Goal: Task Accomplishment & Management: Complete application form

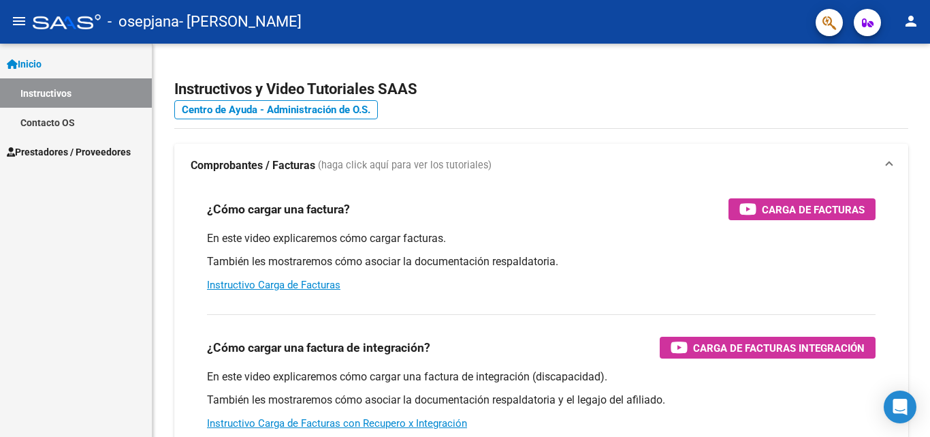
click at [71, 153] on span "Prestadores / Proveedores" at bounding box center [69, 151] width 124 height 15
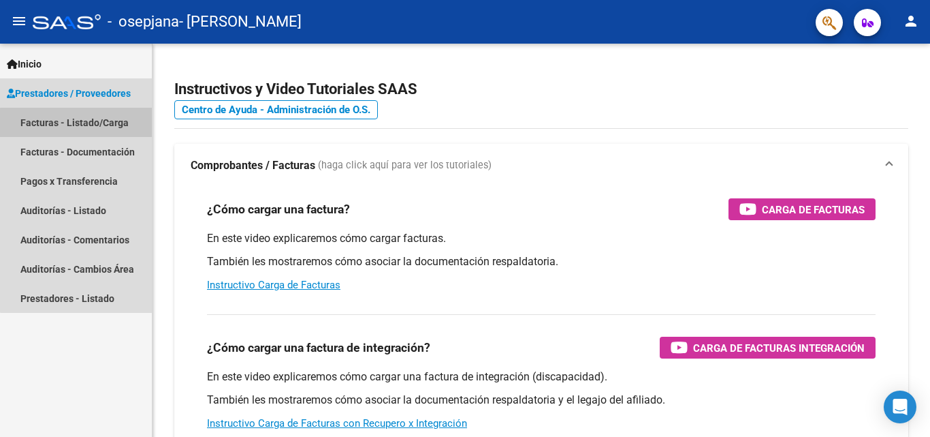
click at [108, 129] on link "Facturas - Listado/Carga" at bounding box center [76, 122] width 152 height 29
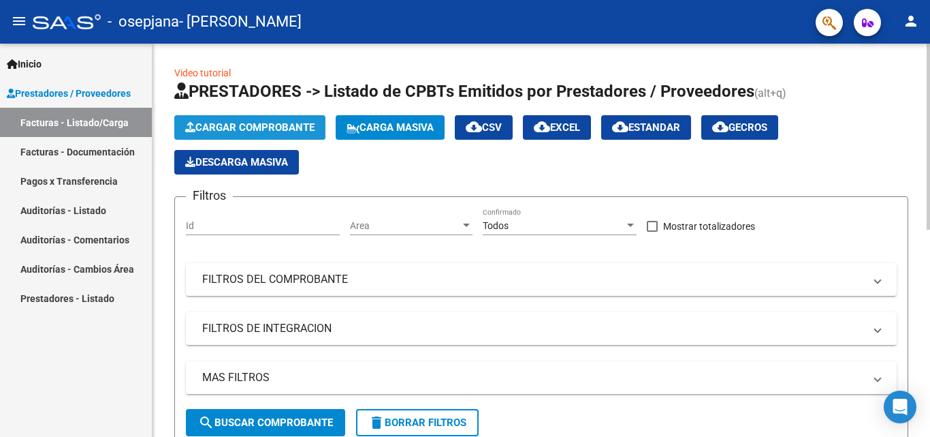
click at [262, 129] on span "Cargar Comprobante" at bounding box center [249, 127] width 129 height 12
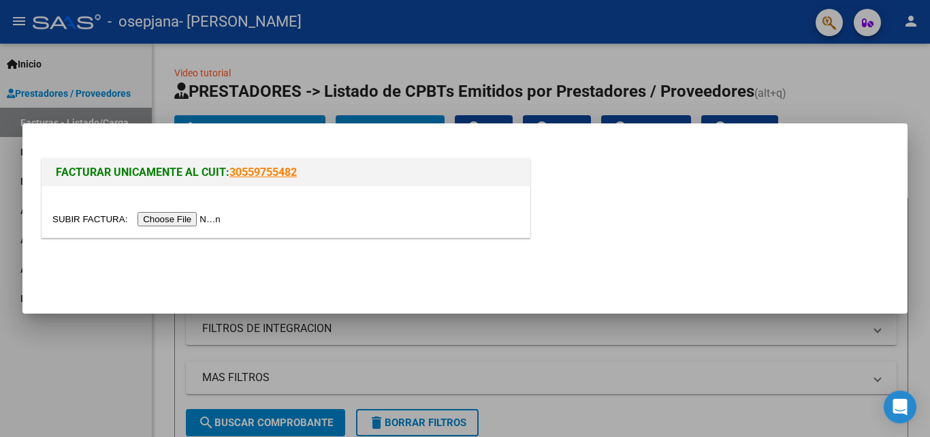
click at [206, 217] on input "file" at bounding box center [138, 219] width 172 height 14
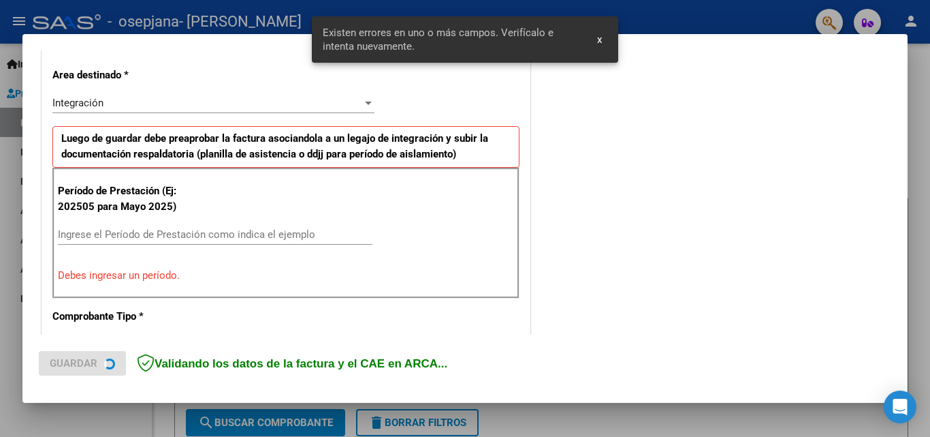
scroll to position [307, 0]
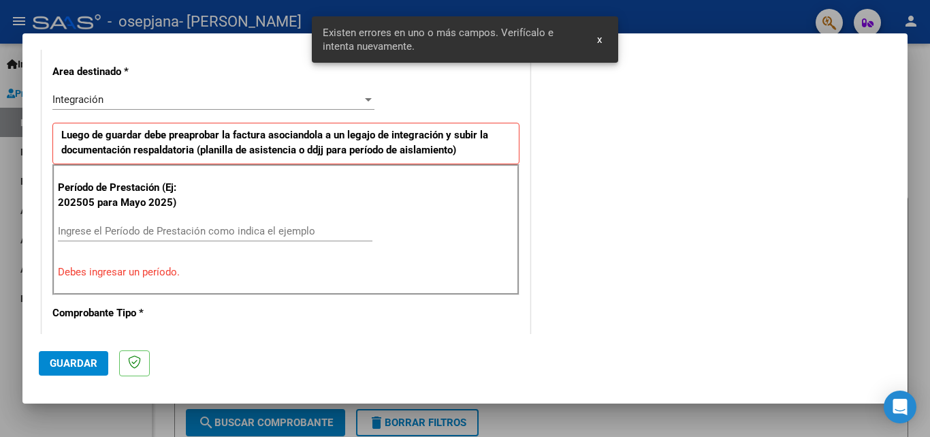
click at [195, 227] on input "Ingrese el Período de Prestación como indica el ejemplo" at bounding box center [215, 231] width 315 height 12
click at [225, 111] on div "Integración Seleccionar Area" at bounding box center [213, 105] width 322 height 33
click at [223, 99] on div "Integración" at bounding box center [207, 99] width 310 height 12
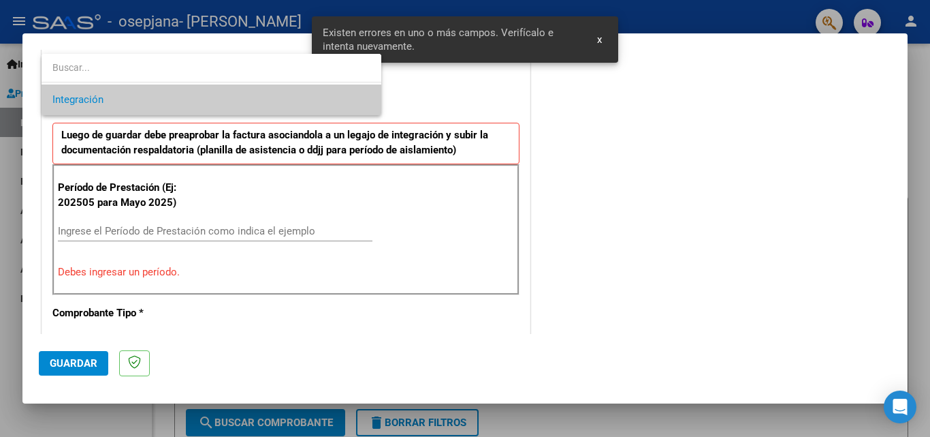
click at [217, 95] on span "Integración" at bounding box center [211, 99] width 318 height 31
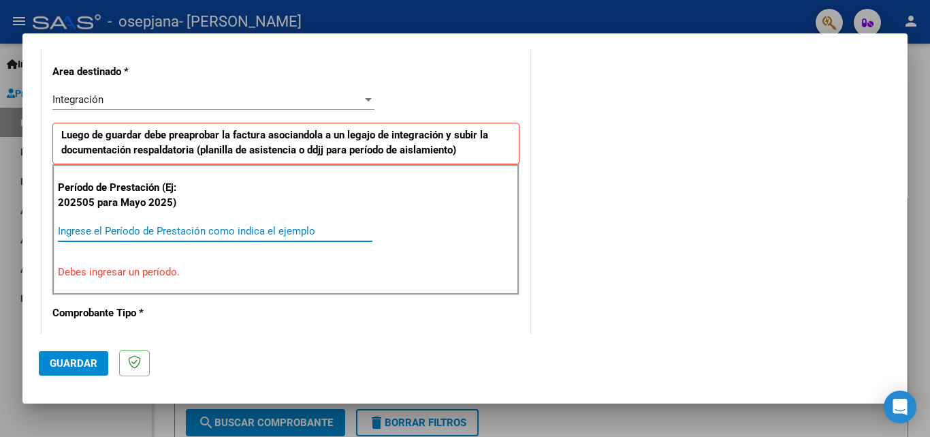
click at [174, 236] on input "Ingrese el Período de Prestación como indica el ejemplo" at bounding box center [215, 231] width 315 height 12
drag, startPoint x: 174, startPoint y: 236, endPoint x: 137, endPoint y: 230, distance: 38.1
click at [137, 230] on input "Ingrese el Período de Prestación como indica el ejemplo" at bounding box center [215, 231] width 315 height 12
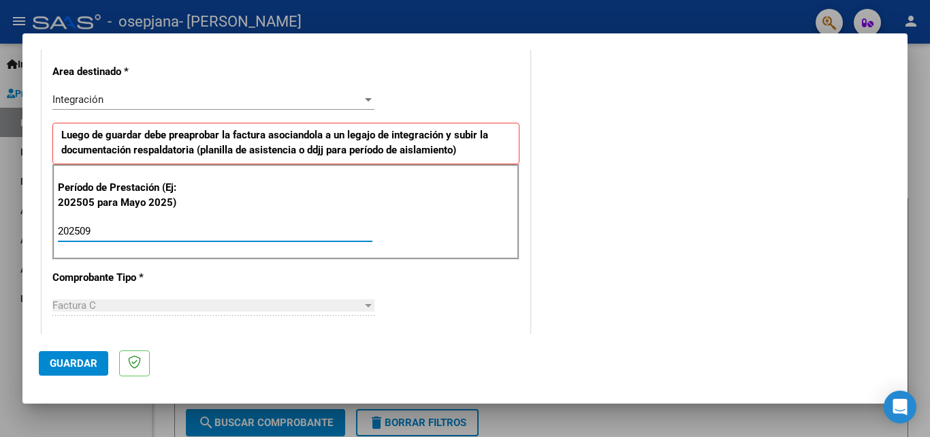
type input "202509"
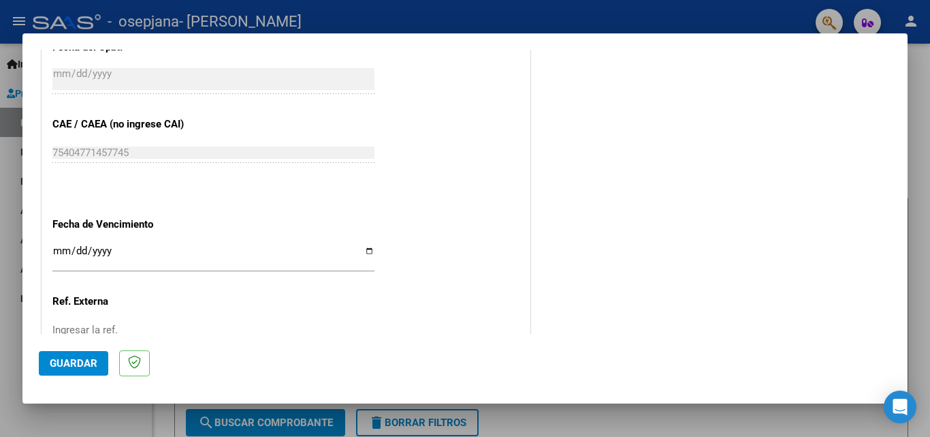
scroll to position [915, 0]
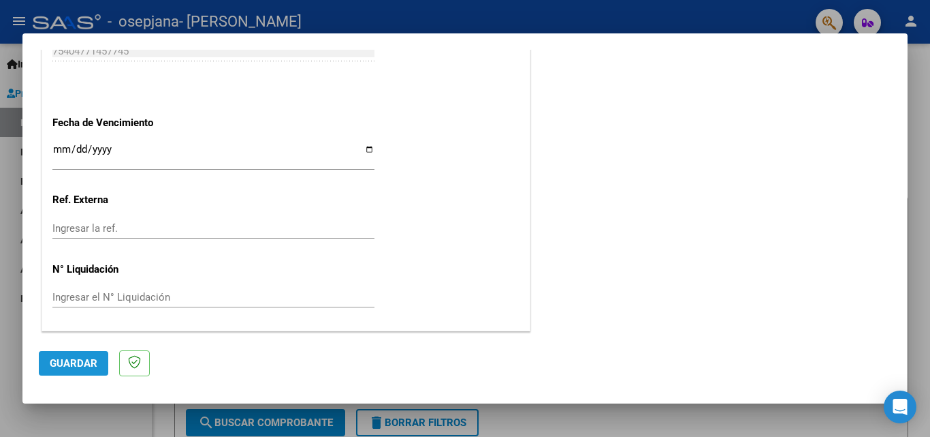
click at [82, 366] on span "Guardar" at bounding box center [74, 363] width 48 height 12
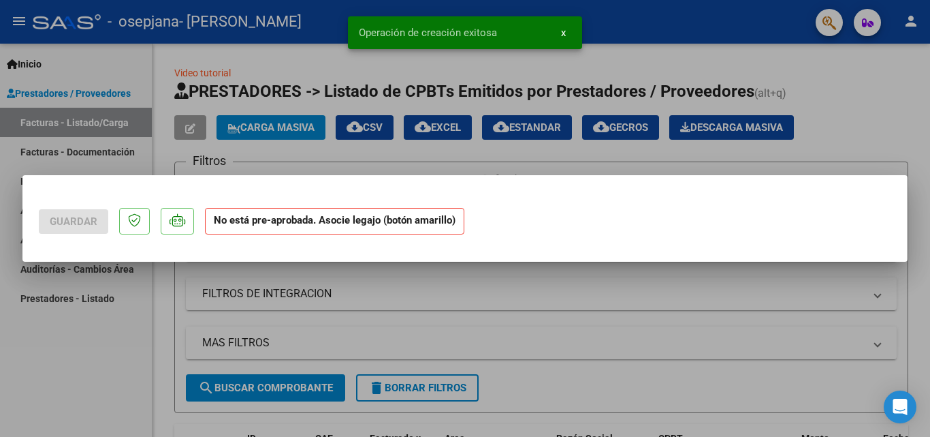
scroll to position [0, 0]
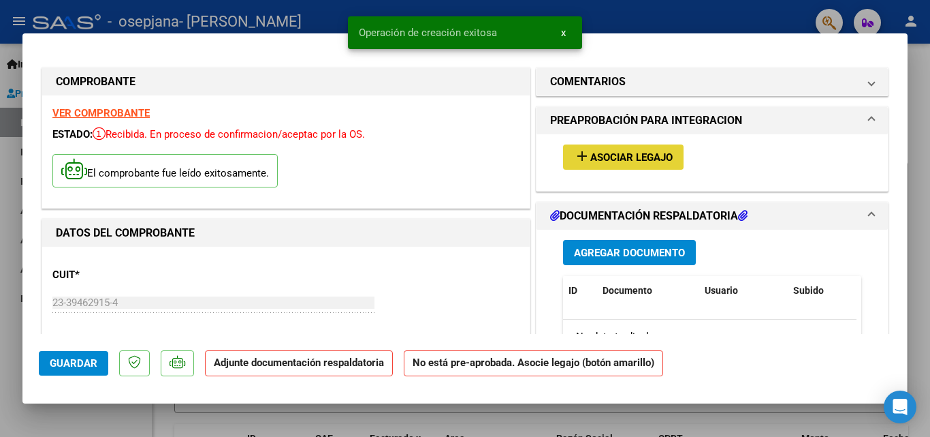
click at [625, 155] on span "Asociar Legajo" at bounding box center [632, 157] width 82 height 12
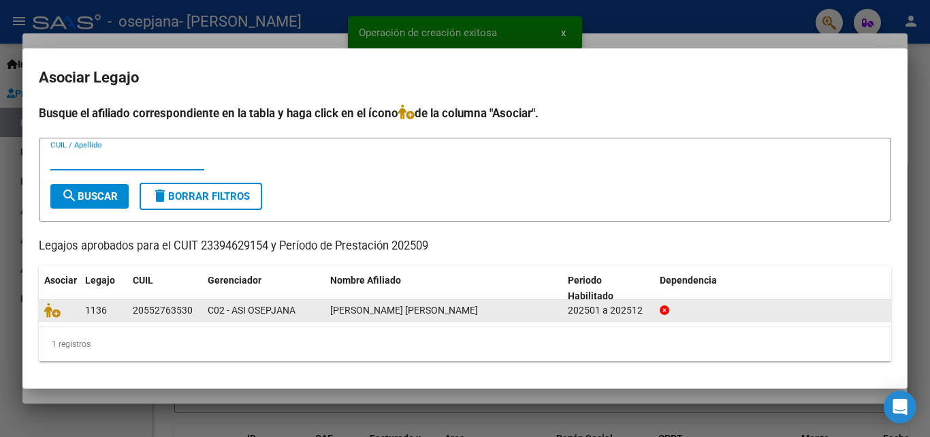
click at [204, 308] on datatable-body-cell "C02 - ASI OSEPJANA" at bounding box center [263, 310] width 123 height 21
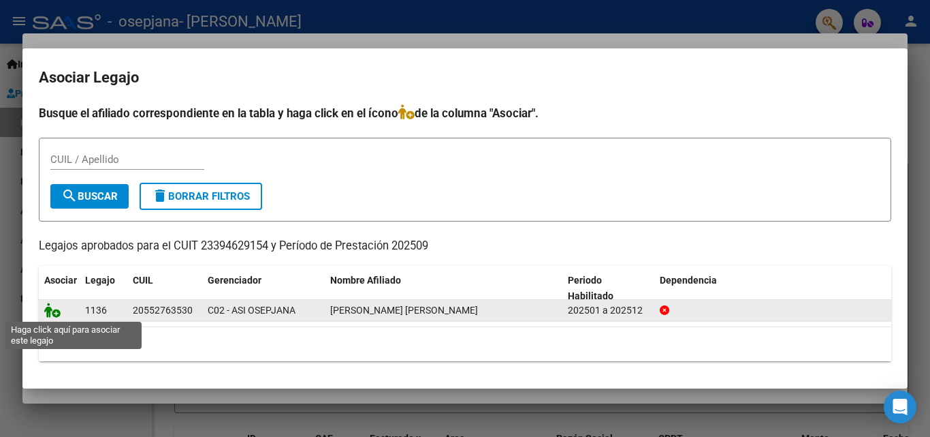
click at [59, 314] on icon at bounding box center [52, 309] width 16 height 15
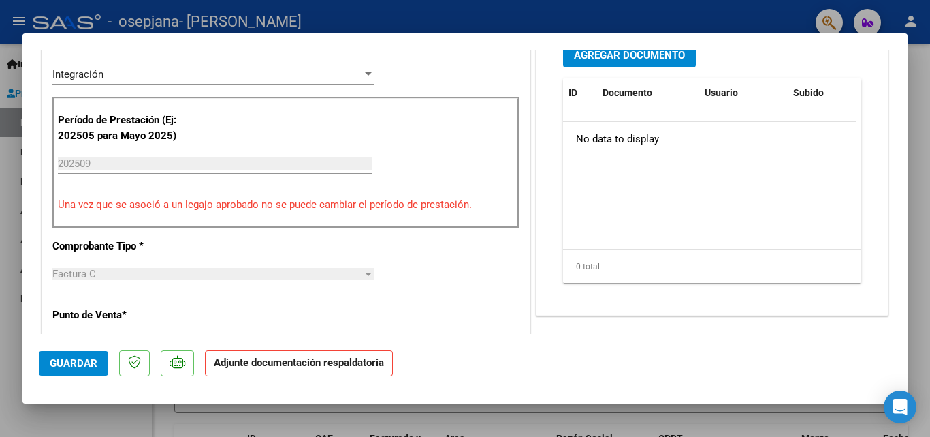
scroll to position [343, 0]
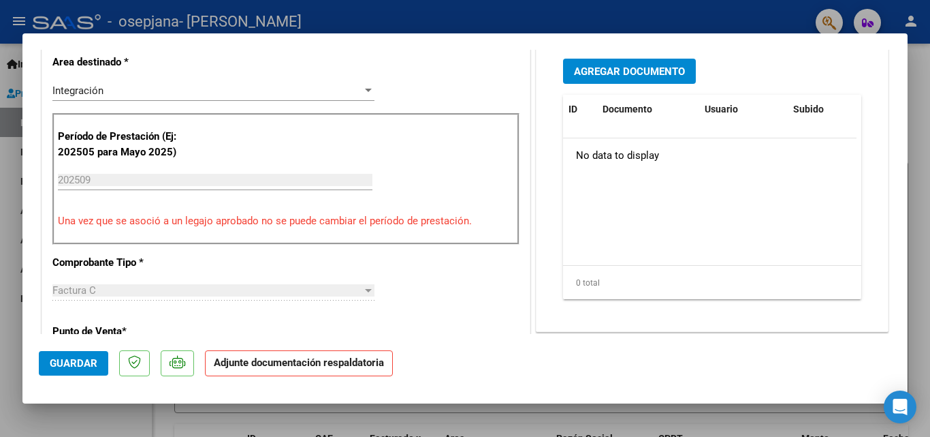
click at [631, 69] on span "Agregar Documento" at bounding box center [629, 71] width 111 height 12
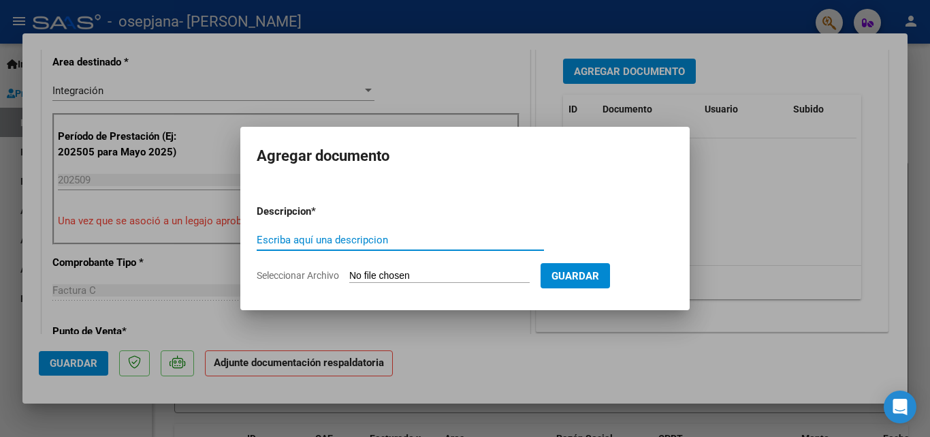
click at [467, 251] on div "Escriba aquí una descripcion" at bounding box center [400, 246] width 287 height 33
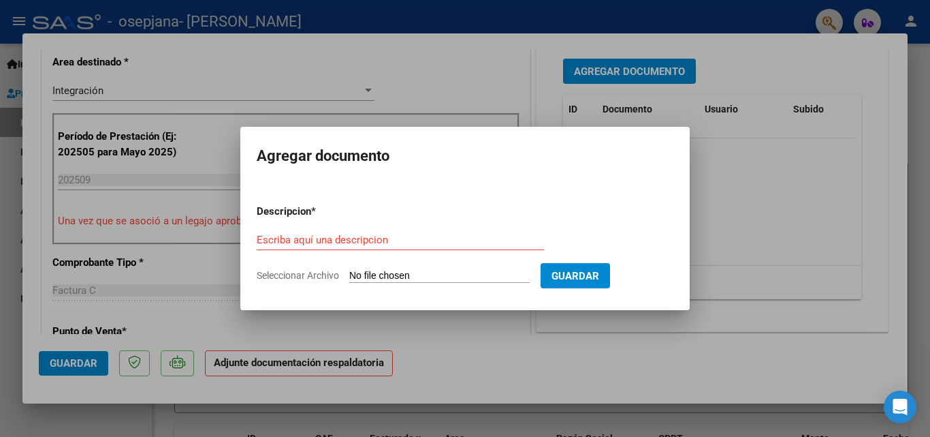
click at [426, 239] on input "Escriba aquí una descripcion" at bounding box center [400, 240] width 287 height 12
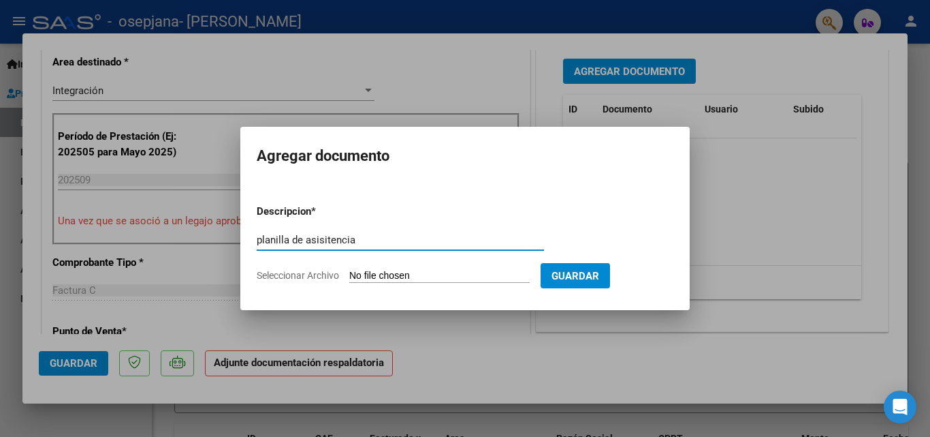
click at [332, 238] on input "planilla de asisitencia" at bounding box center [400, 240] width 287 height 12
click at [326, 238] on input "planilla de asisitencia" at bounding box center [400, 240] width 287 height 12
type input "planilla de asistencia"
click at [486, 274] on input "Seleccionar Archivo" at bounding box center [439, 276] width 180 height 13
type input "C:\fakepath\planilla septiembre [PERSON_NAME].pdf"
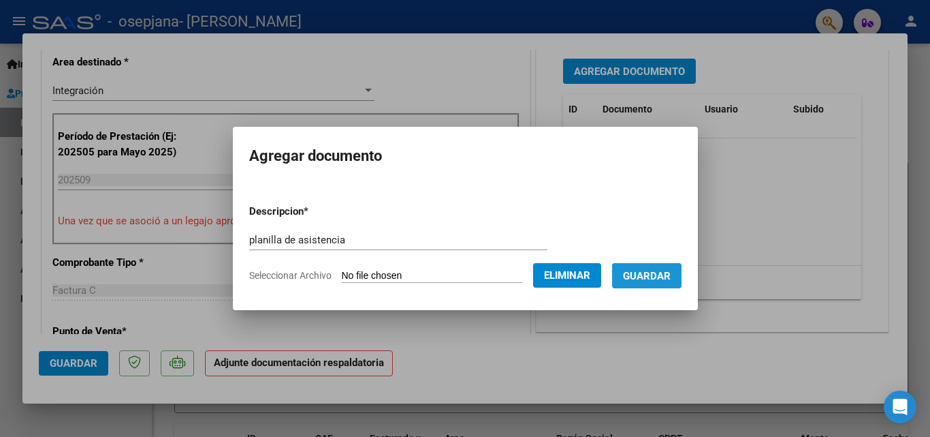
click at [648, 279] on span "Guardar" at bounding box center [647, 276] width 48 height 12
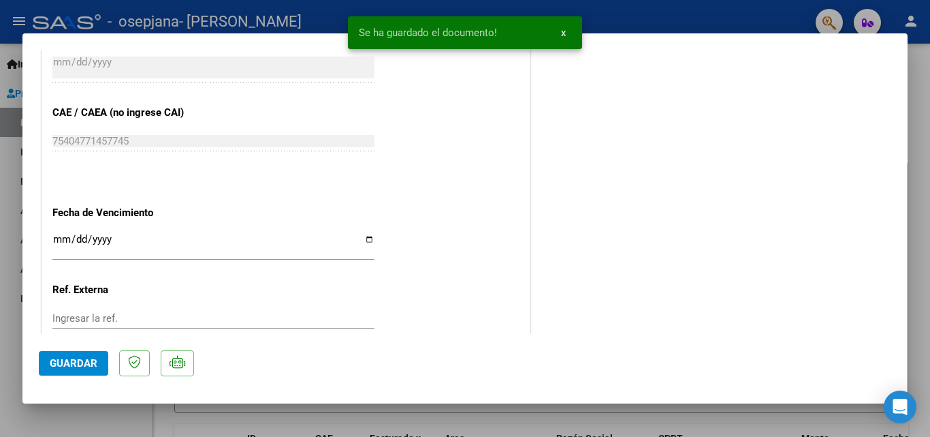
scroll to position [935, 0]
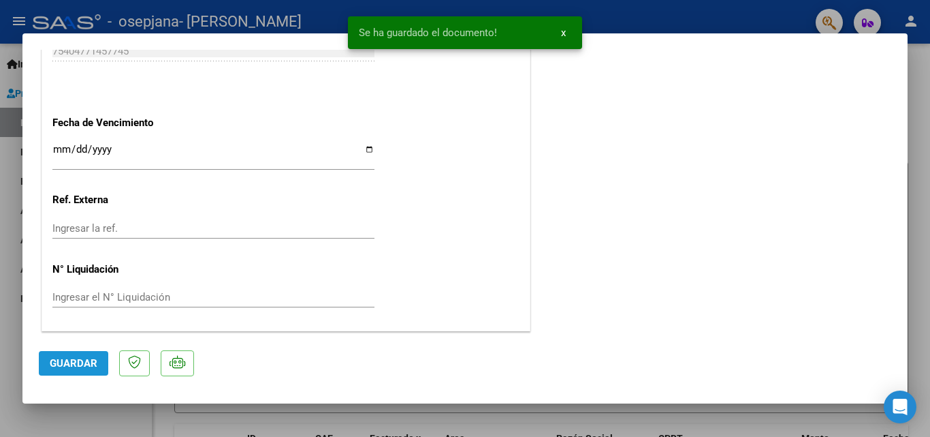
click at [78, 360] on span "Guardar" at bounding box center [74, 363] width 48 height 12
click at [407, 413] on div at bounding box center [465, 218] width 930 height 437
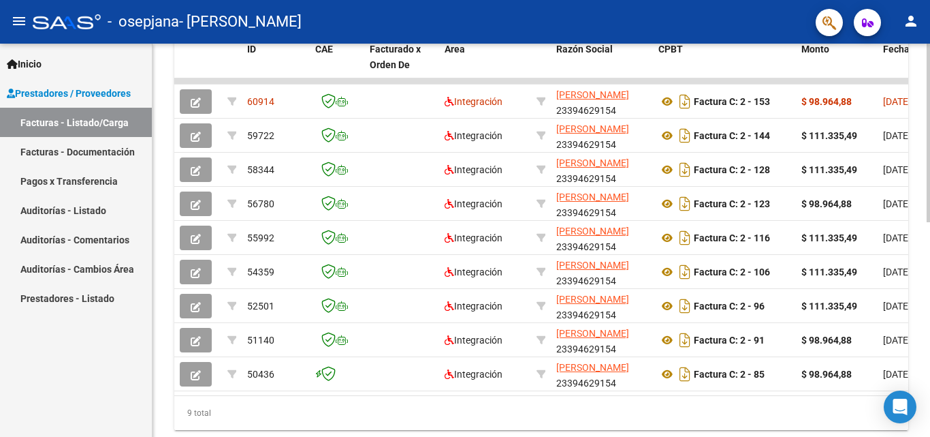
scroll to position [422, 0]
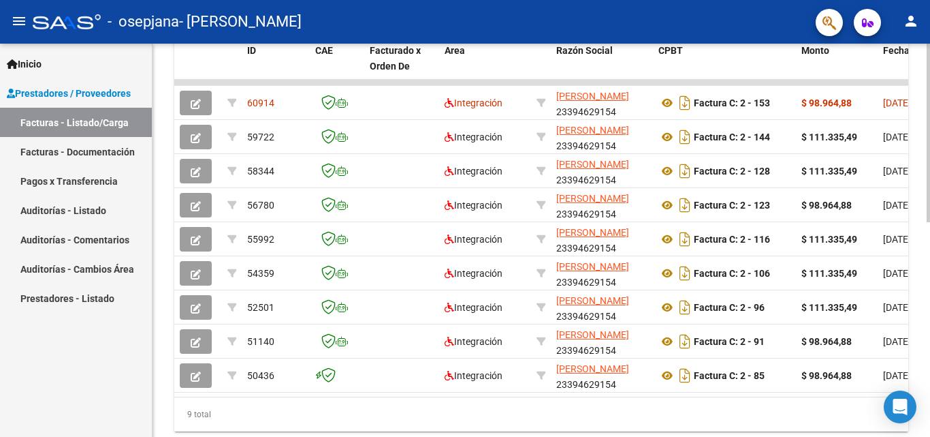
click at [930, 378] on div at bounding box center [928, 329] width 3 height 178
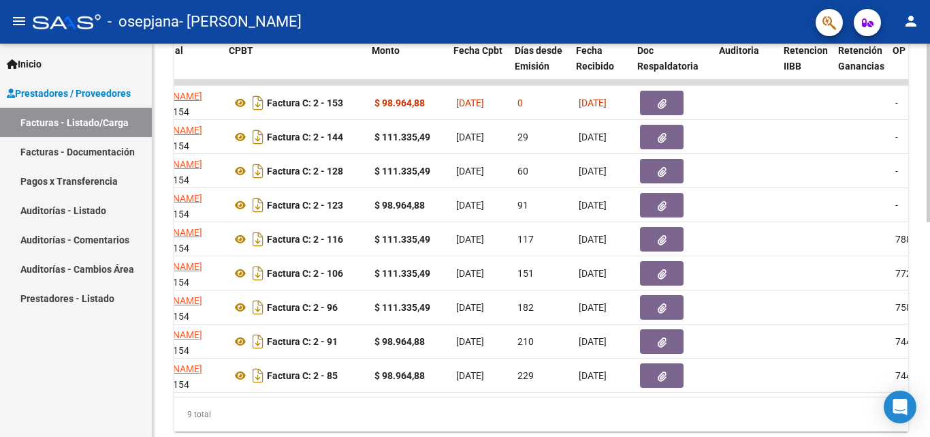
scroll to position [0, 449]
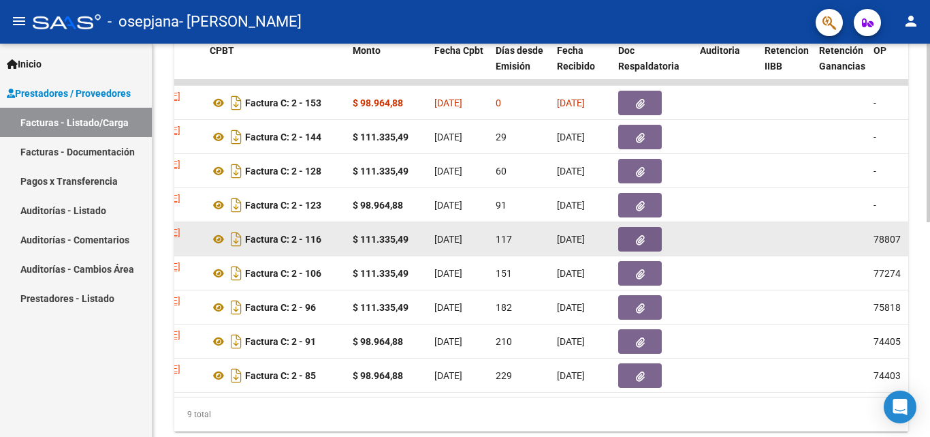
click at [642, 240] on icon "button" at bounding box center [640, 240] width 9 height 10
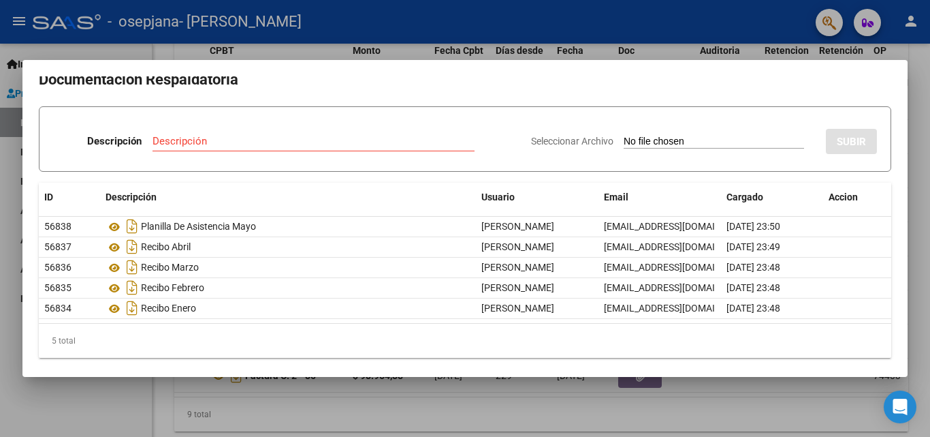
scroll to position [18, 0]
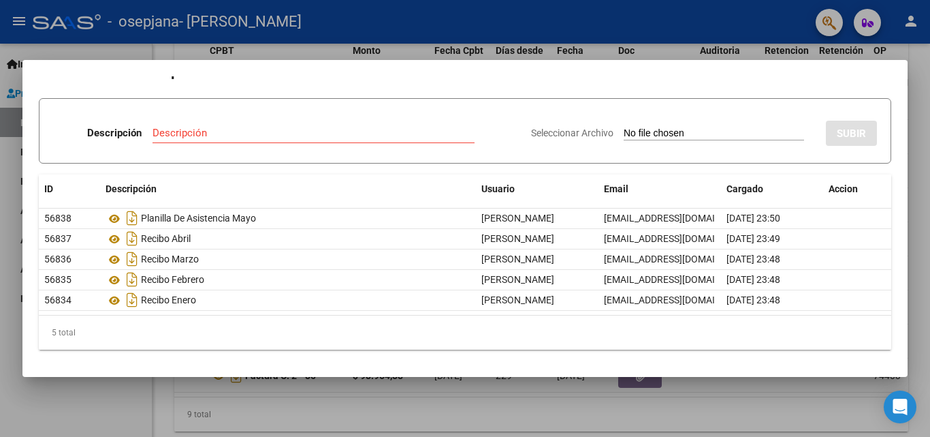
click at [763, 395] on div at bounding box center [465, 218] width 930 height 437
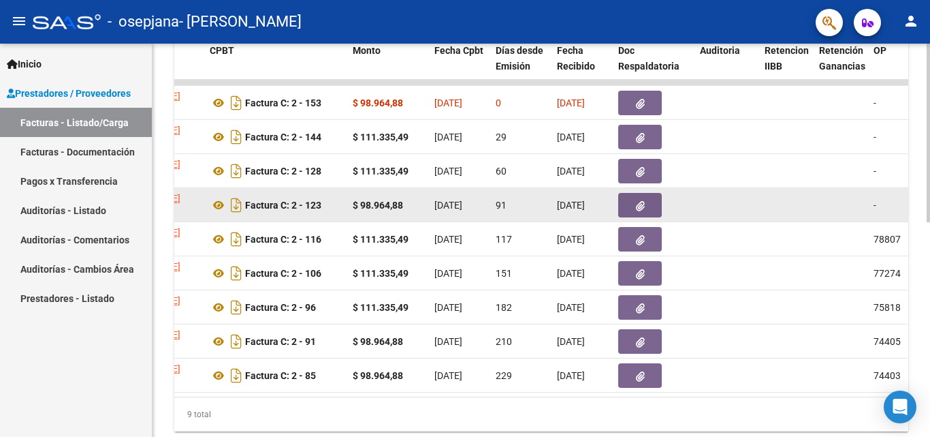
click at [643, 202] on icon "button" at bounding box center [640, 206] width 9 height 10
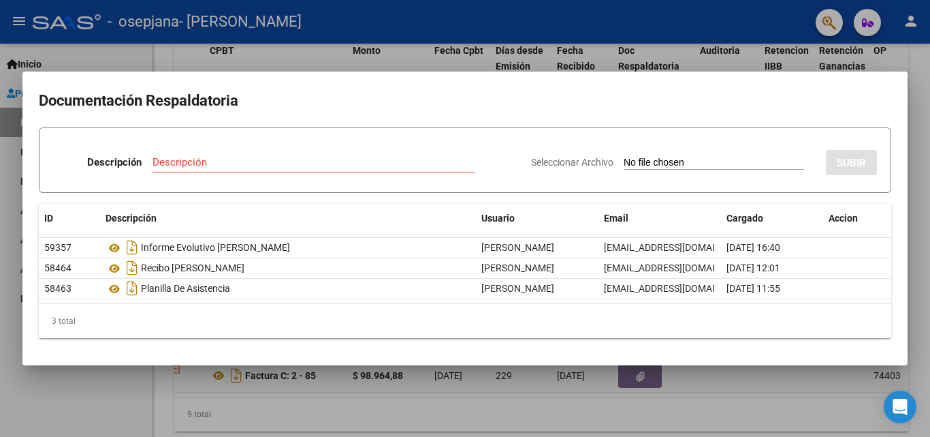
click at [674, 390] on div at bounding box center [465, 218] width 930 height 437
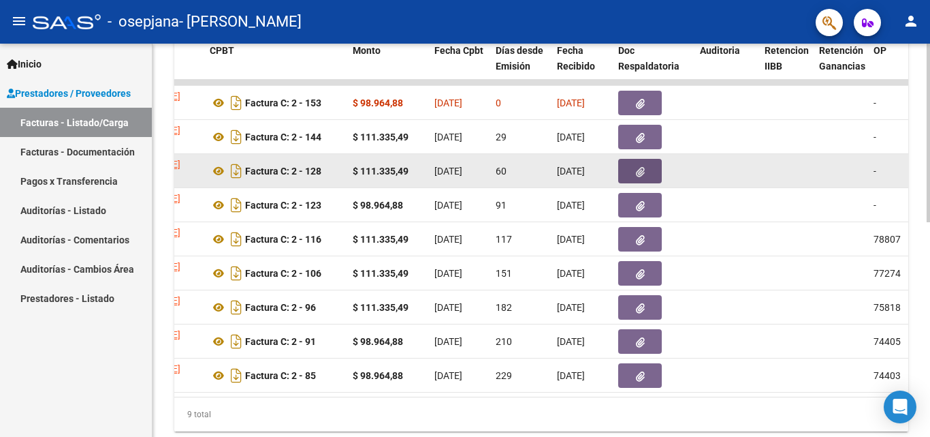
click at [638, 163] on button "button" at bounding box center [640, 171] width 44 height 25
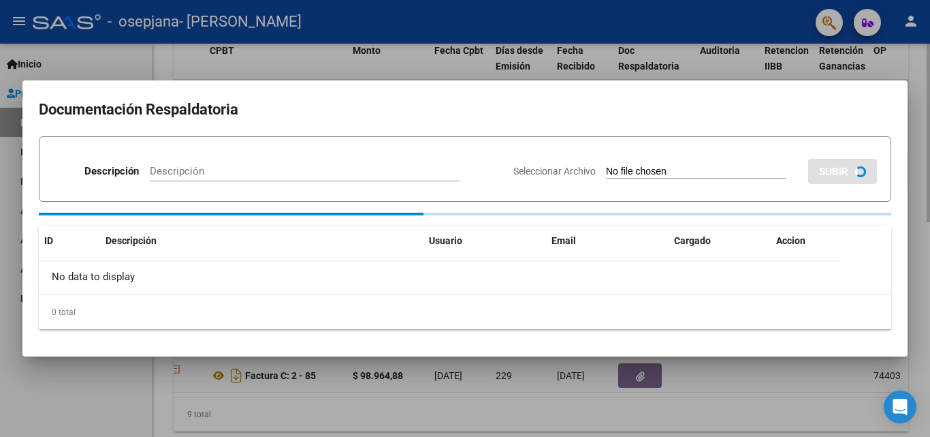
click at [638, 163] on form "Descripción Descripción Seleccionar Archivo SUBIR" at bounding box center [465, 168] width 853 height 65
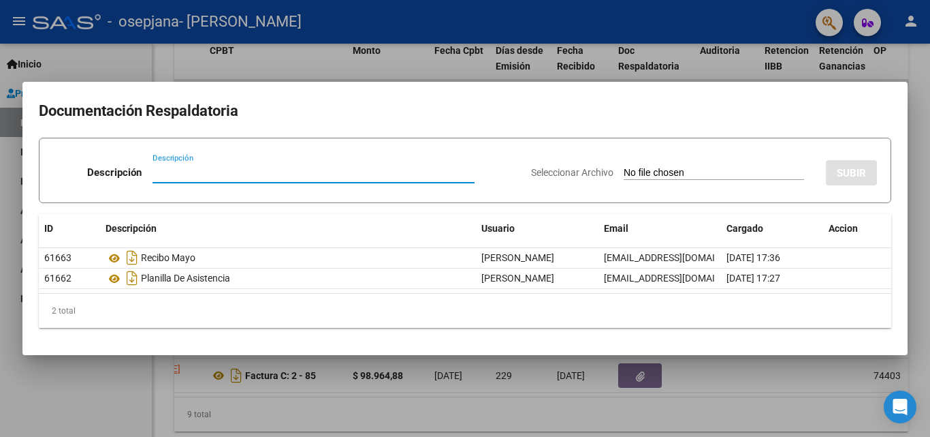
click at [689, 383] on div at bounding box center [465, 218] width 930 height 437
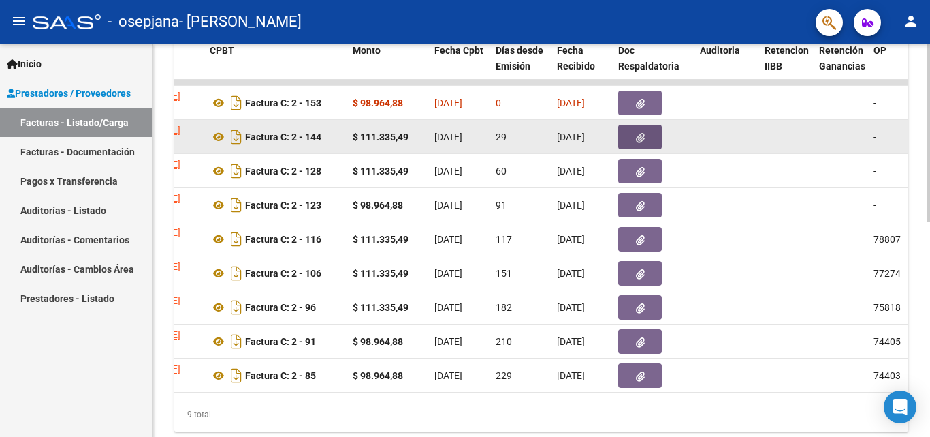
click at [645, 135] on button "button" at bounding box center [640, 137] width 44 height 25
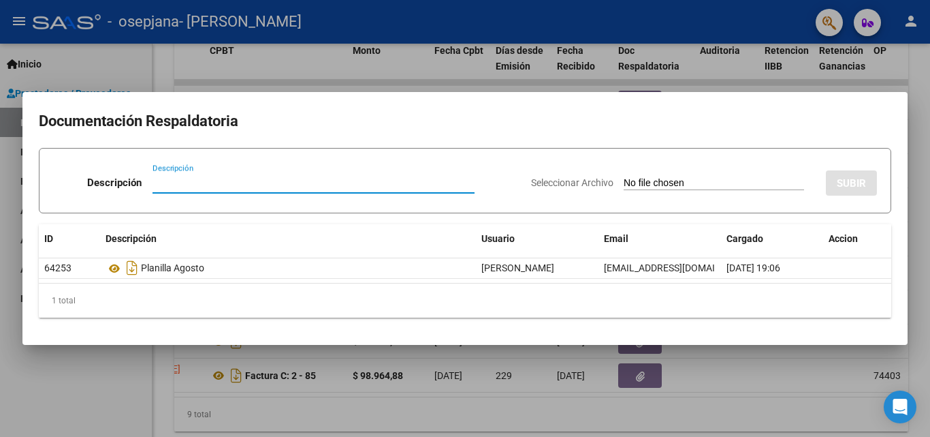
click at [733, 379] on div at bounding box center [465, 218] width 930 height 437
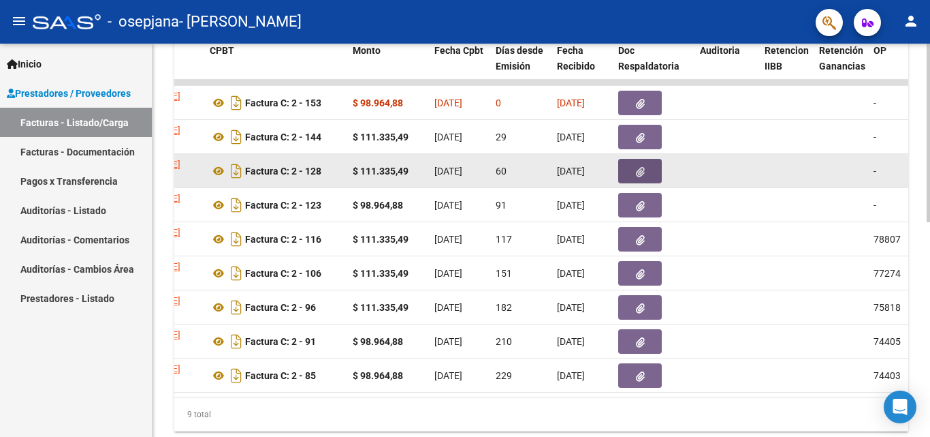
click at [646, 172] on button "button" at bounding box center [640, 171] width 44 height 25
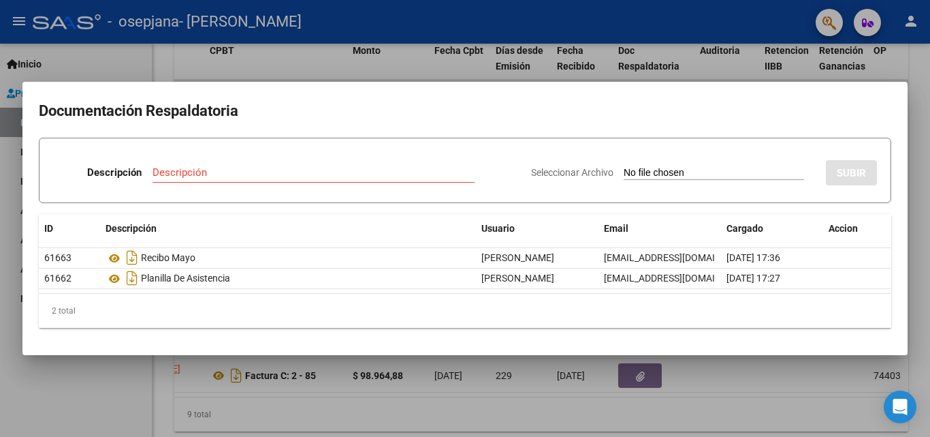
click at [726, 392] on div at bounding box center [465, 218] width 930 height 437
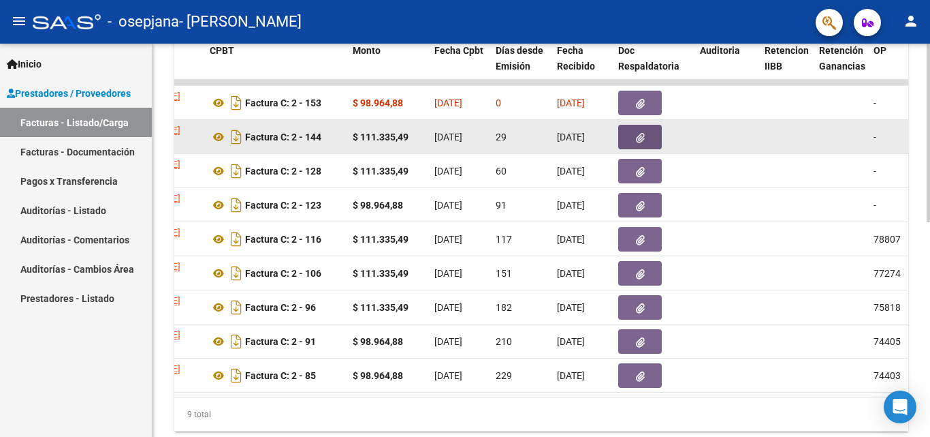
click at [623, 129] on button "button" at bounding box center [640, 137] width 44 height 25
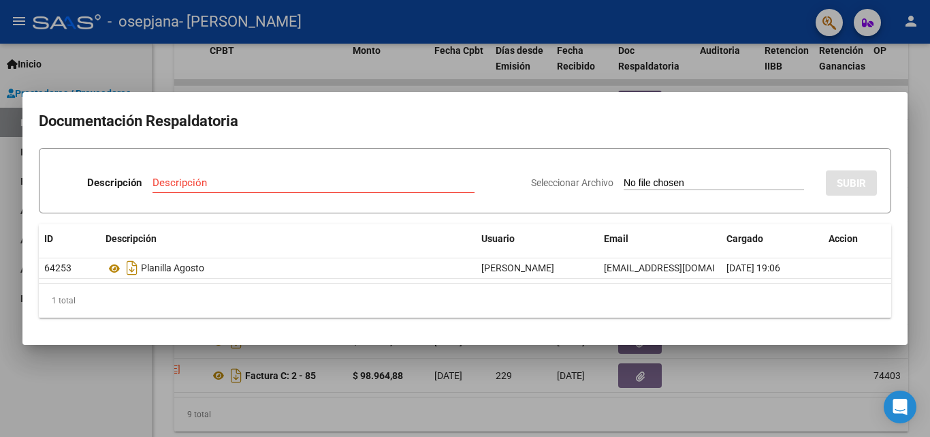
click at [731, 387] on div at bounding box center [465, 218] width 930 height 437
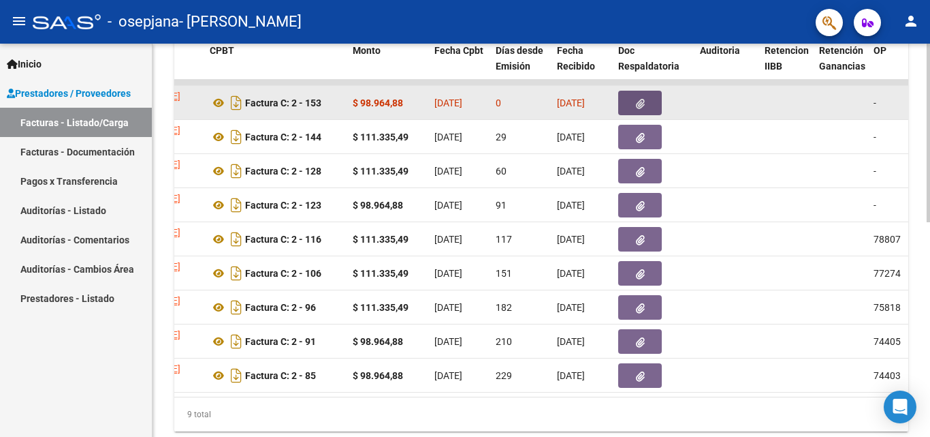
click at [644, 103] on icon "button" at bounding box center [640, 104] width 9 height 10
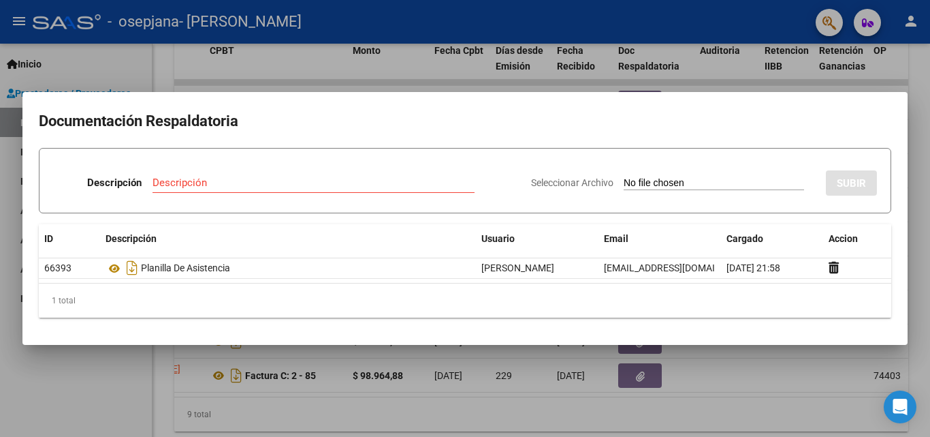
click at [756, 388] on div at bounding box center [465, 218] width 930 height 437
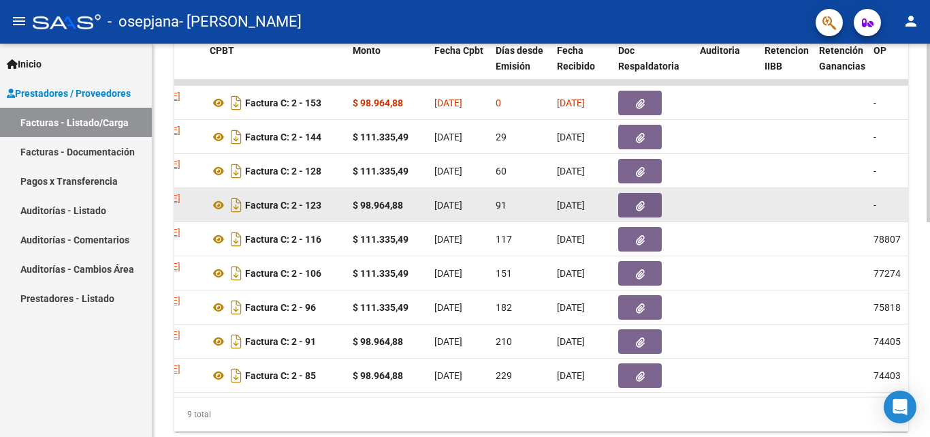
click at [648, 206] on button "button" at bounding box center [640, 205] width 44 height 25
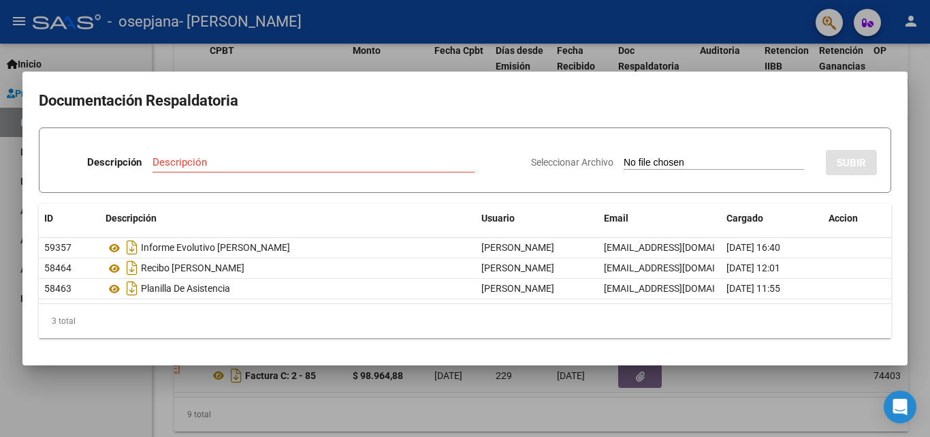
click at [735, 373] on div at bounding box center [465, 218] width 930 height 437
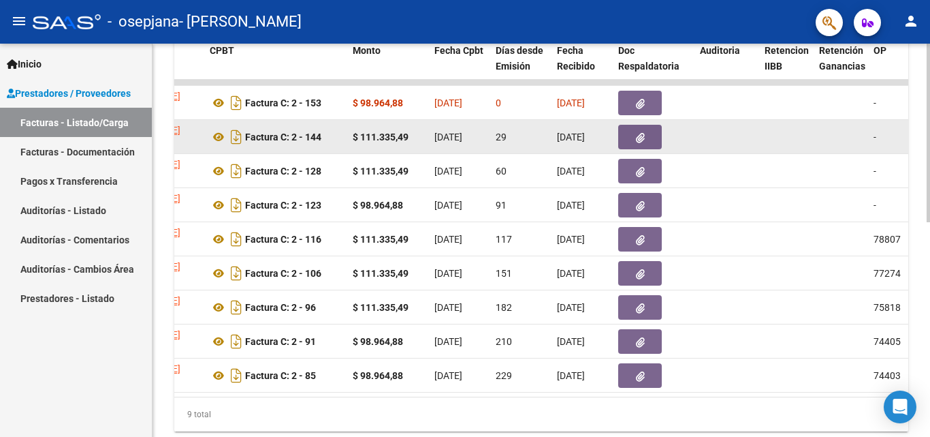
click at [643, 140] on icon "button" at bounding box center [640, 138] width 9 height 10
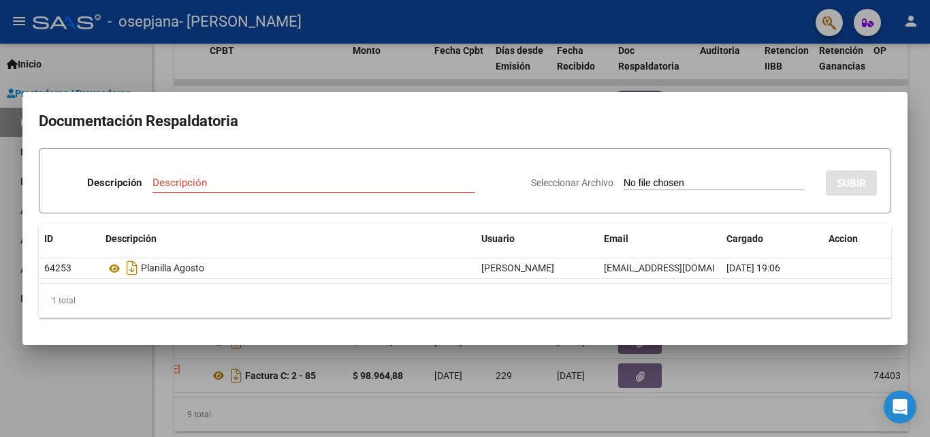
click at [701, 360] on div at bounding box center [465, 218] width 930 height 437
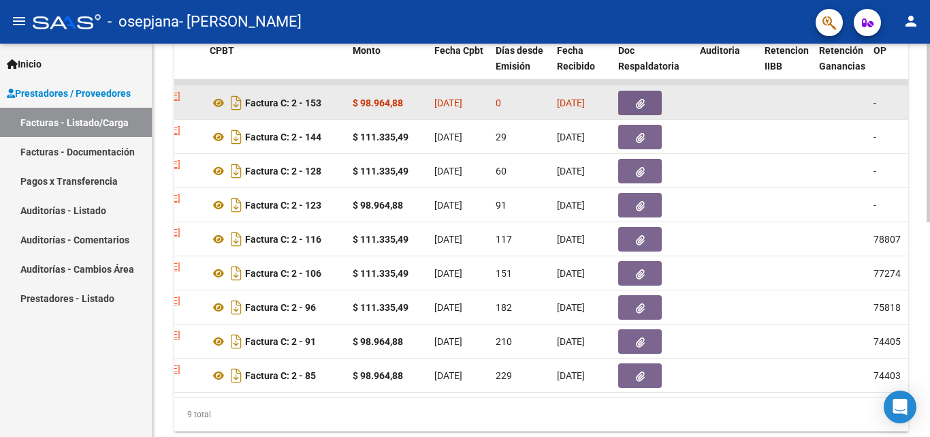
click at [633, 101] on button "button" at bounding box center [640, 103] width 44 height 25
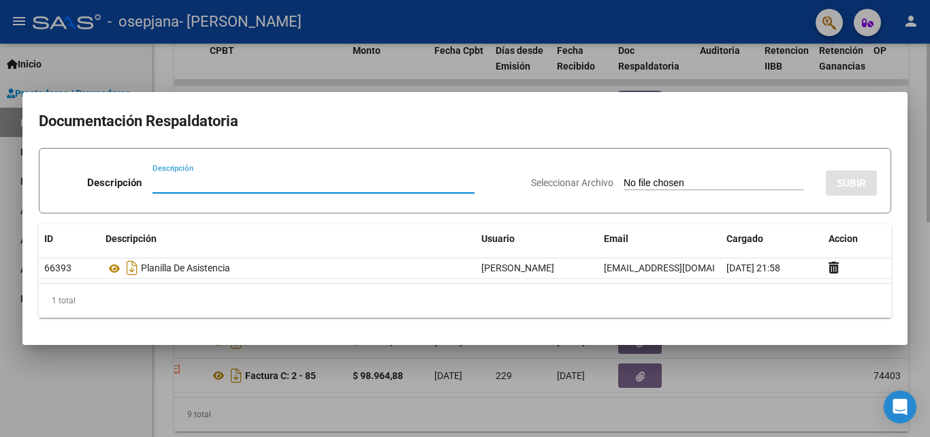
click at [695, 394] on div at bounding box center [465, 218] width 930 height 437
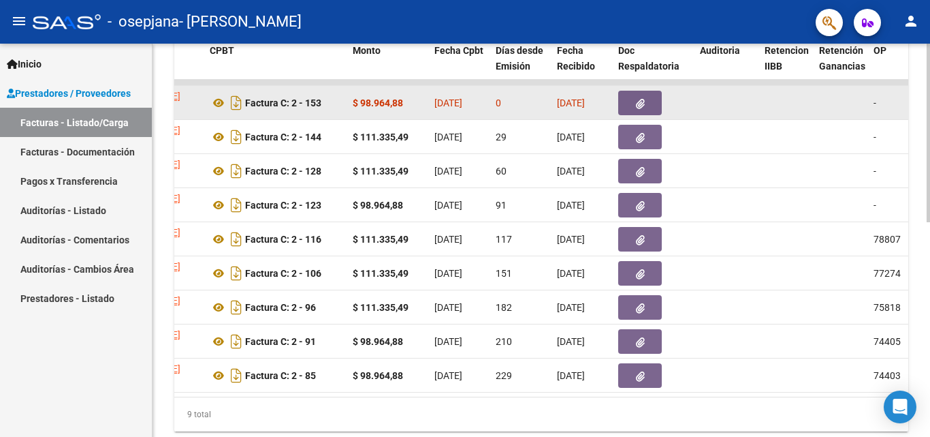
click at [614, 93] on datatable-body-cell at bounding box center [654, 102] width 82 height 33
click at [629, 98] on button "button" at bounding box center [640, 103] width 44 height 25
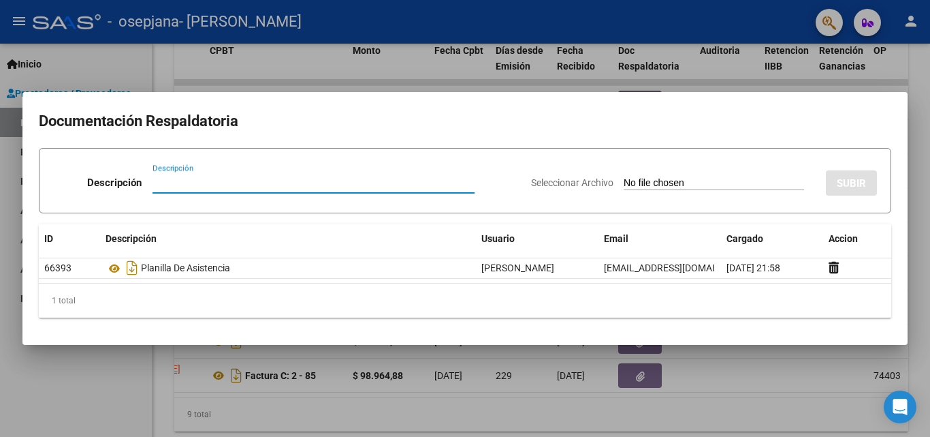
click at [682, 181] on input "Seleccionar Archivo" at bounding box center [714, 183] width 180 height 13
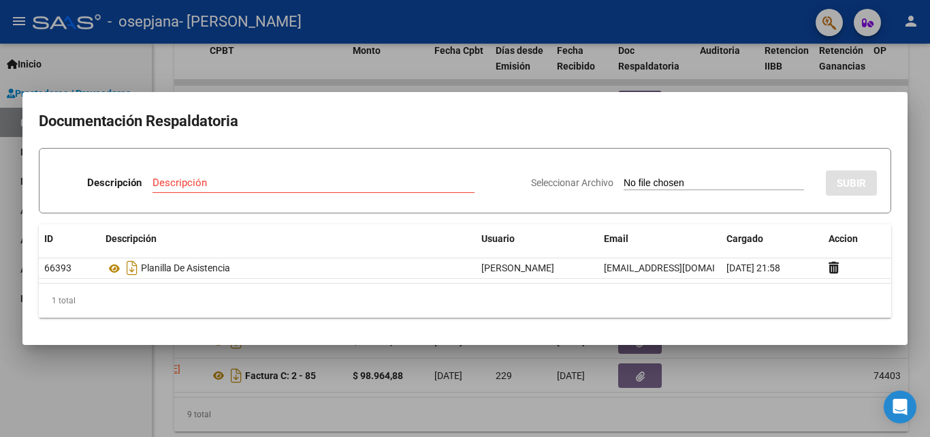
click at [377, 187] on div "Descripción" at bounding box center [314, 182] width 322 height 20
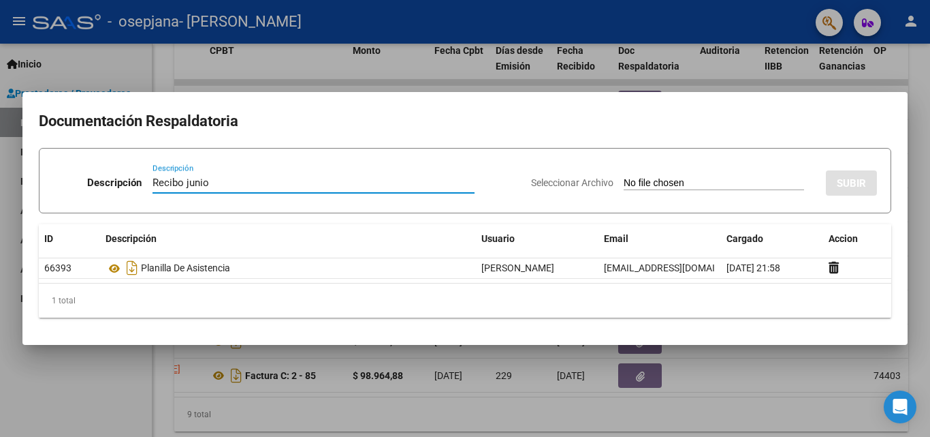
type input "Recibo junio"
click at [633, 178] on input "Seleccionar Archivo" at bounding box center [714, 183] width 180 height 13
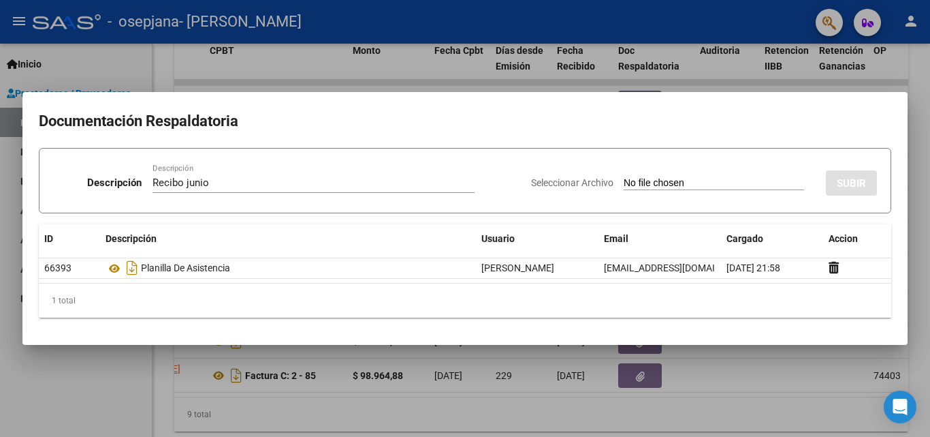
type input "C:\fakepath\Recibo junio [PERSON_NAME].pdf"
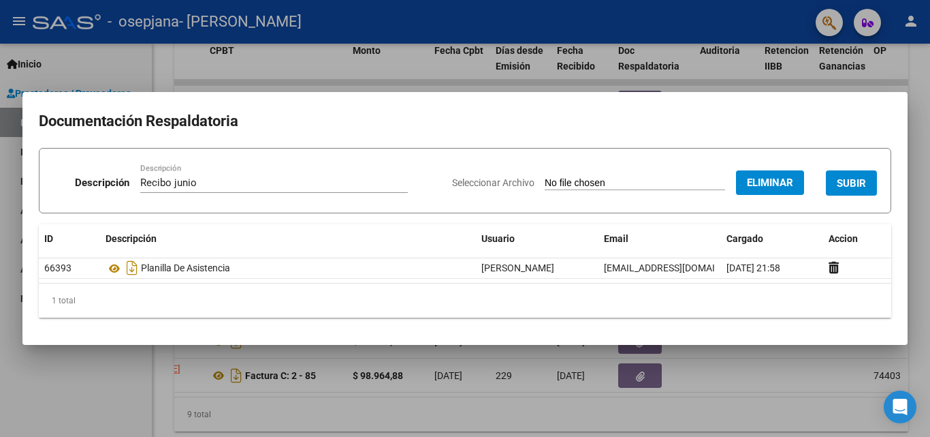
click at [845, 198] on div "Seleccionar Archivo Eliminar SUBIR" at bounding box center [664, 180] width 425 height 42
click at [844, 179] on span "SUBIR" at bounding box center [851, 183] width 29 height 12
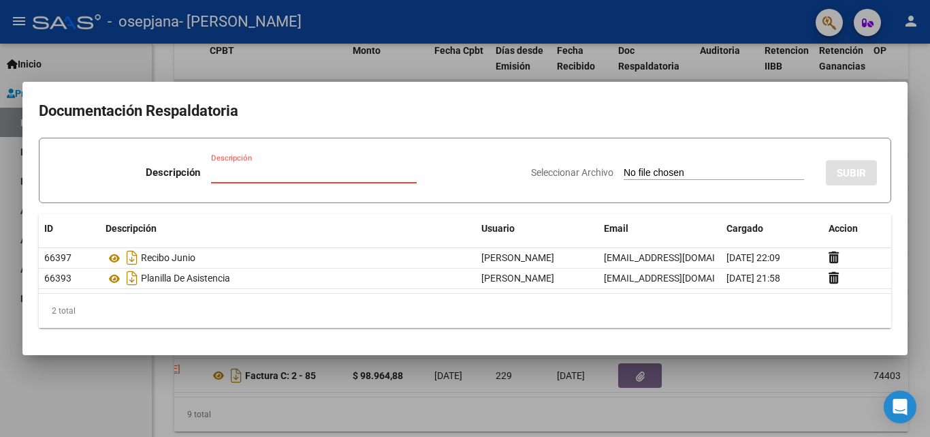
click at [386, 171] on input "Descripción" at bounding box center [314, 172] width 206 height 12
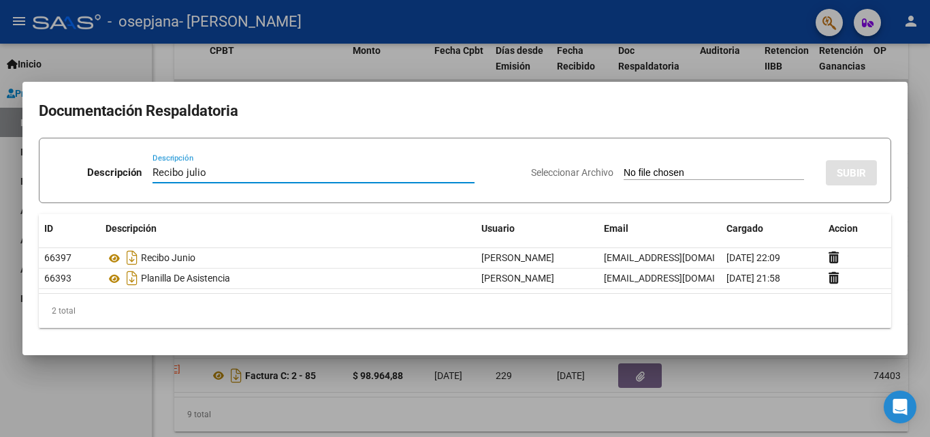
type input "Recibo julio"
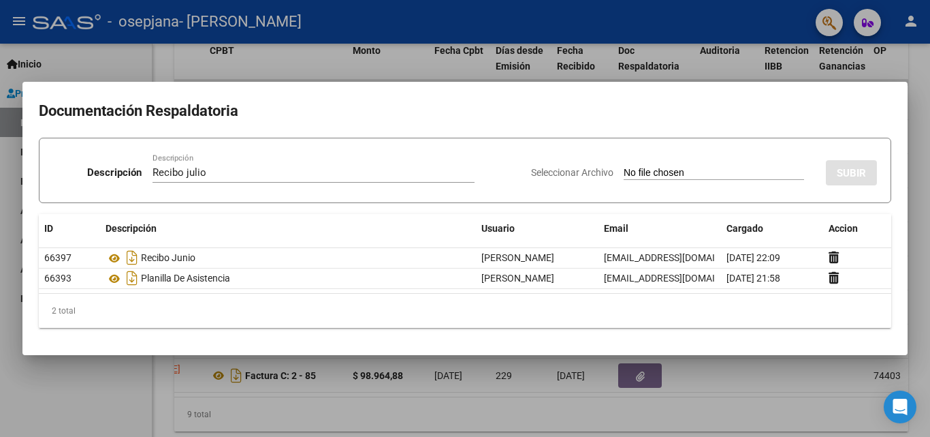
click at [665, 175] on input "Seleccionar Archivo" at bounding box center [714, 173] width 180 height 13
type input "C:\fakepath\Recibo [PERSON_NAME].pdf"
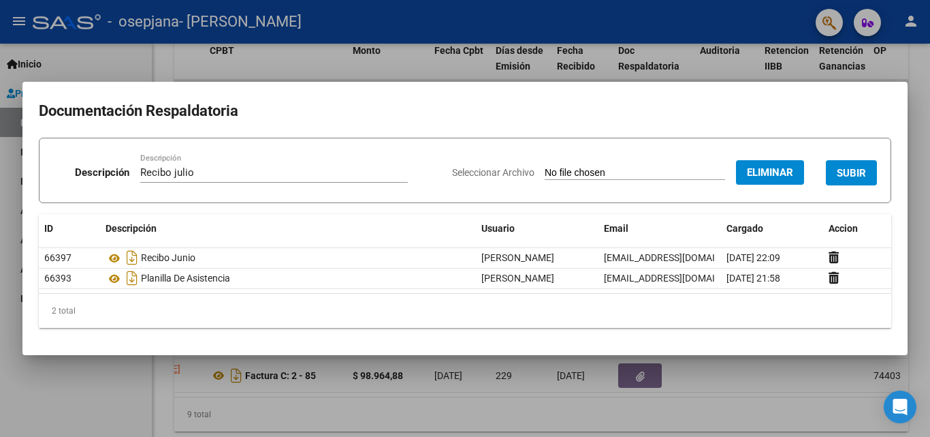
click at [845, 178] on span "SUBIR" at bounding box center [851, 173] width 29 height 12
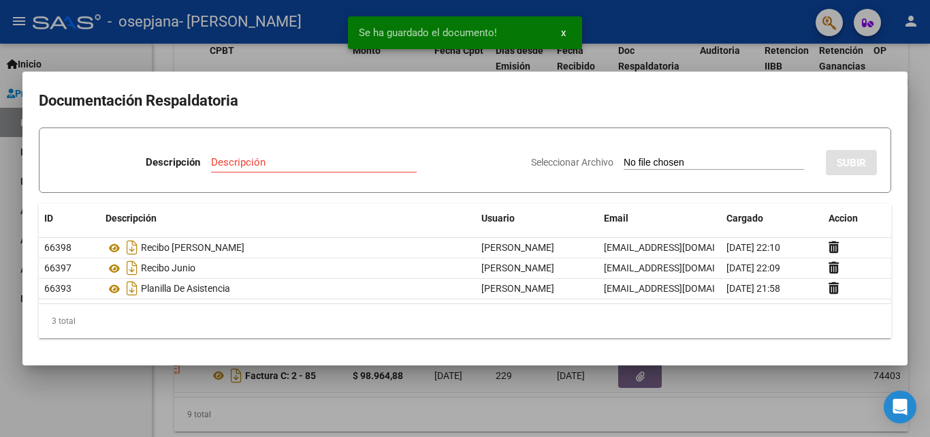
click at [730, 394] on div at bounding box center [465, 218] width 930 height 437
